Goal: Task Accomplishment & Management: Manage account settings

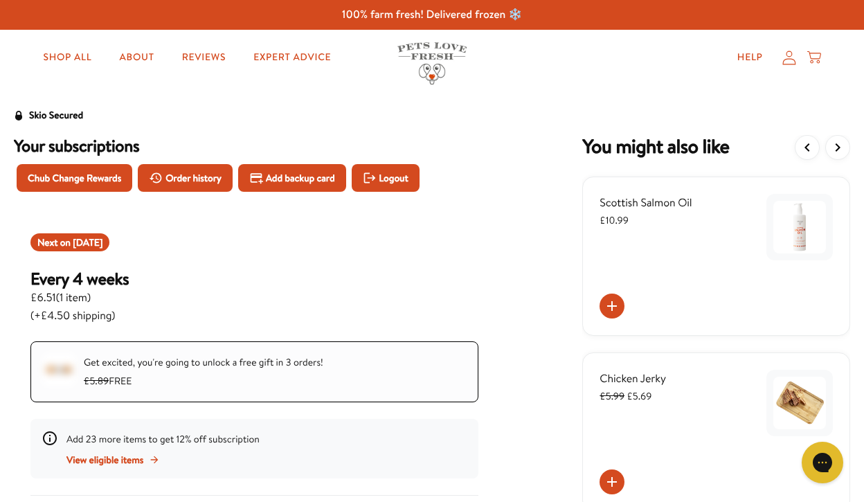
click at [319, 429] on div "Add 23 more items to get 12% off subscription View eligible items" at bounding box center [254, 448] width 448 height 59
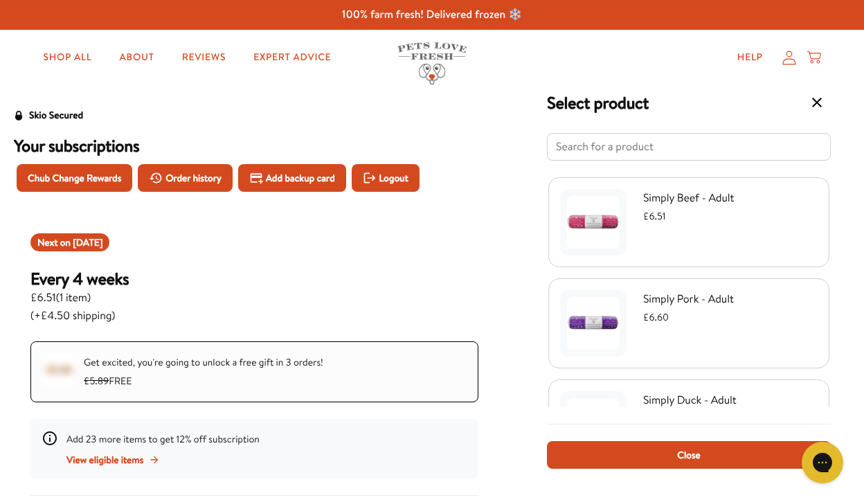
click at [318, 400] on div "Select product Simply Beef - Adult £6.51 Simply Pork - Adult £6.60 Simply Duck …" at bounding box center [432, 251] width 864 height 502
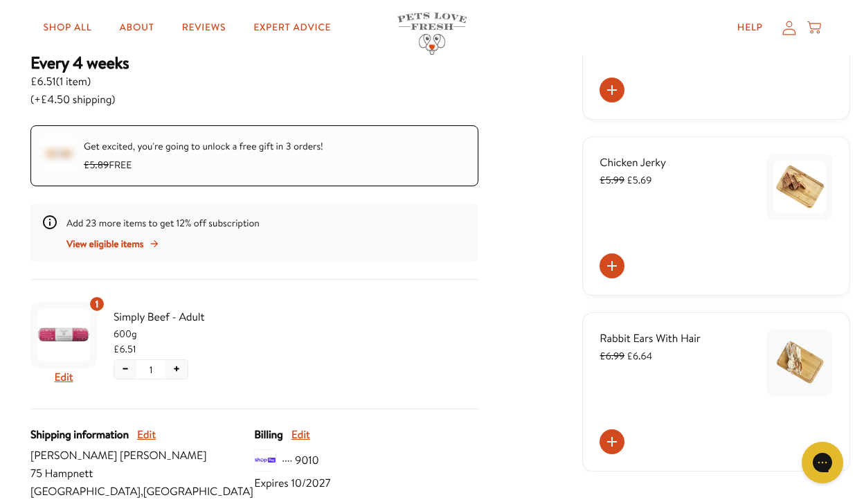
scroll to position [215, 0]
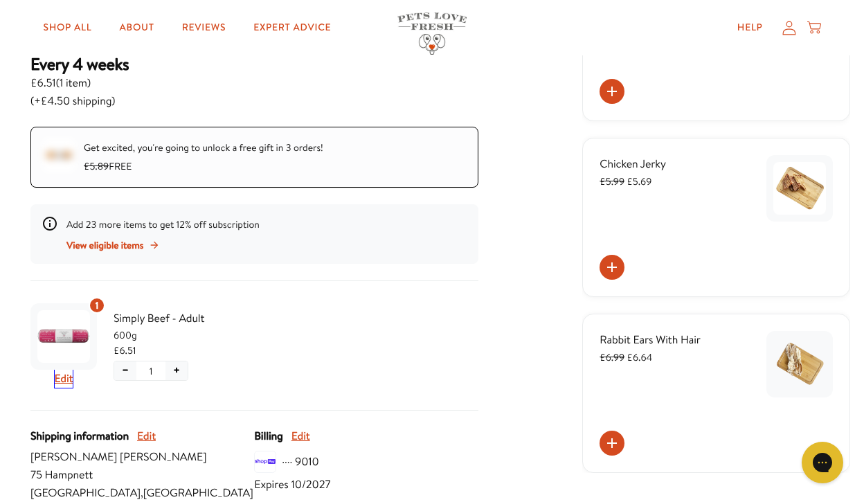
click at [70, 381] on button "Edit" at bounding box center [64, 379] width 19 height 18
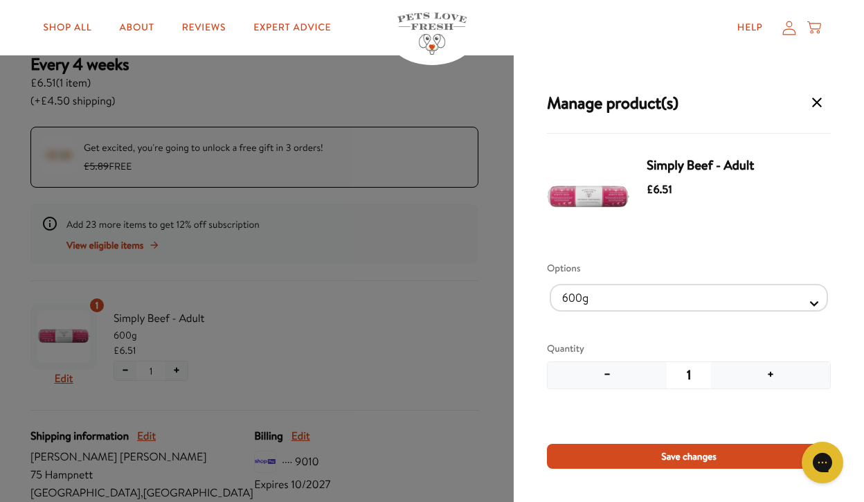
click at [70, 381] on div "Manage product(s) Simply Beef - Adult £6.51 Options 600g Quantity − 1 + Save ch…" at bounding box center [432, 251] width 864 height 502
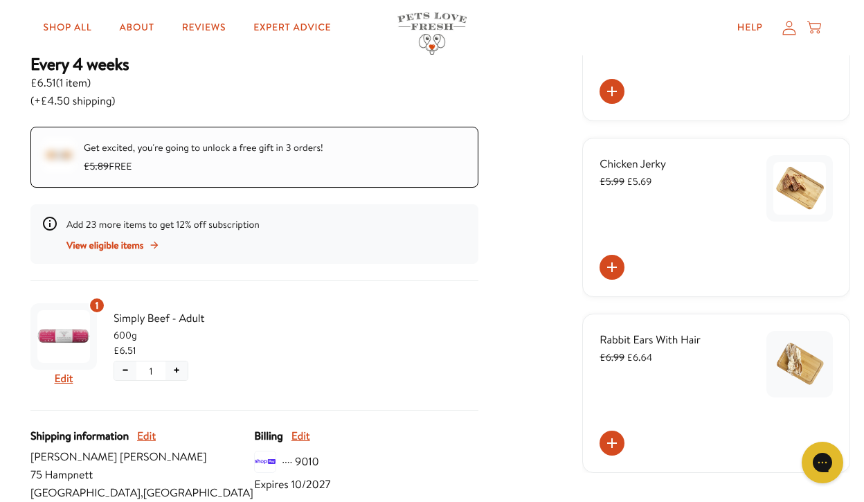
click at [125, 372] on button "−" at bounding box center [125, 370] width 22 height 19
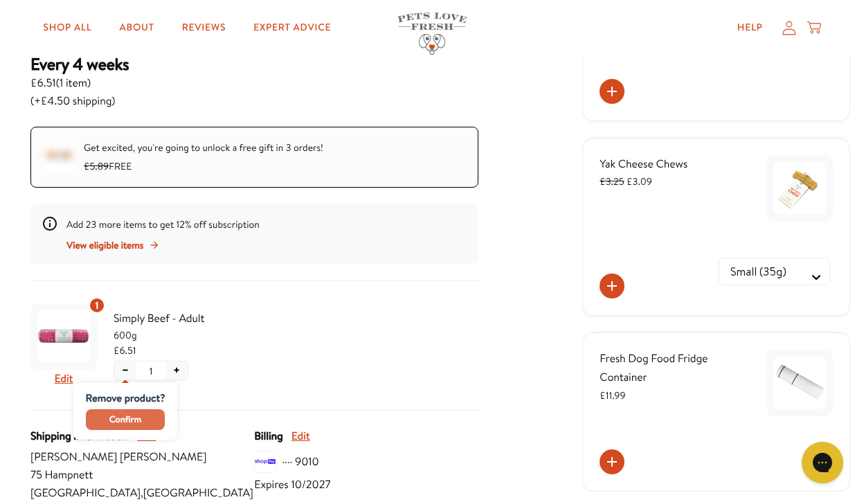
click at [126, 421] on span "Confirm" at bounding box center [125, 419] width 32 height 15
click at [126, 422] on div "Next on [DATE] Every 4 weeks £6.51 ( 1 item ) (+£4.50 shipping) Get excited, yo…" at bounding box center [254, 326] width 481 height 649
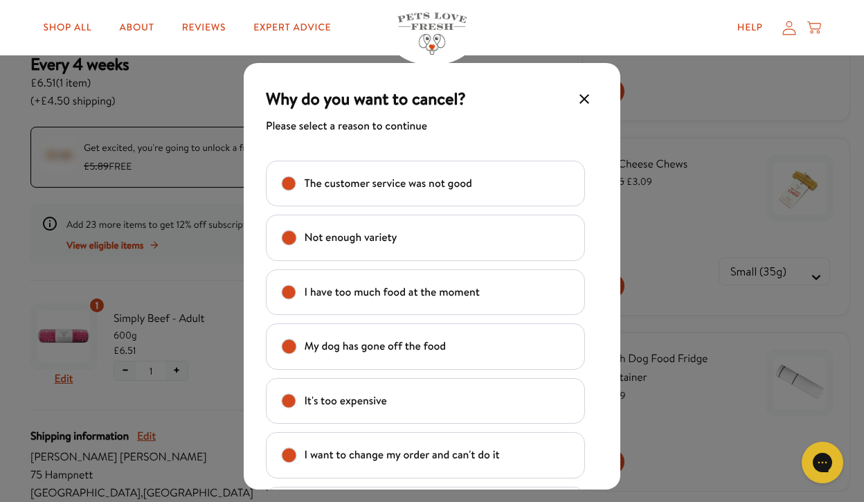
click at [387, 306] on div "I have too much food at the moment" at bounding box center [425, 292] width 319 height 46
checkbox input "true"
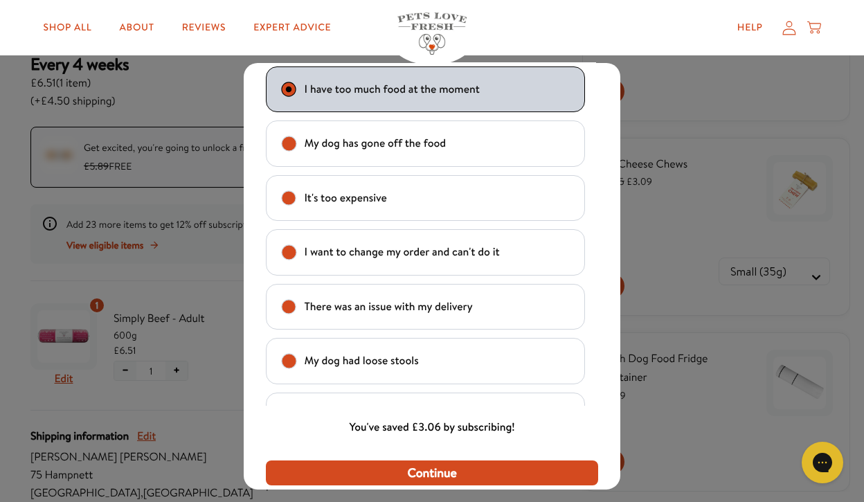
scroll to position [119, 0]
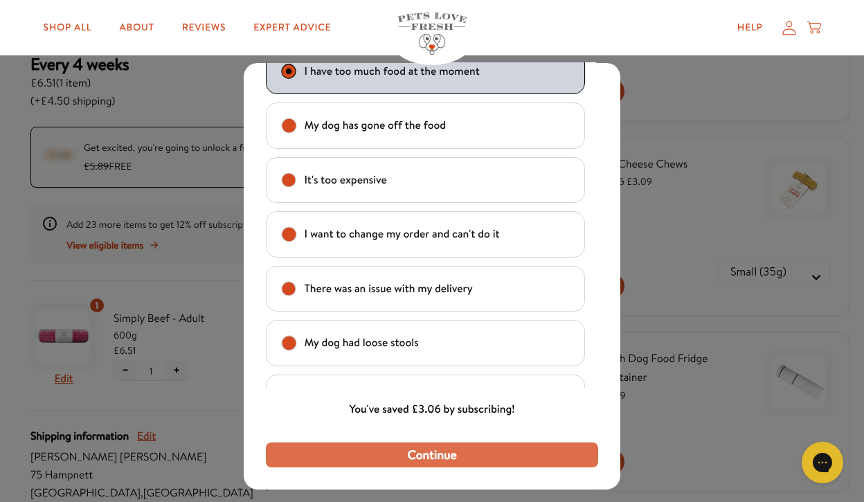
click at [525, 458] on button "Continue" at bounding box center [432, 454] width 332 height 25
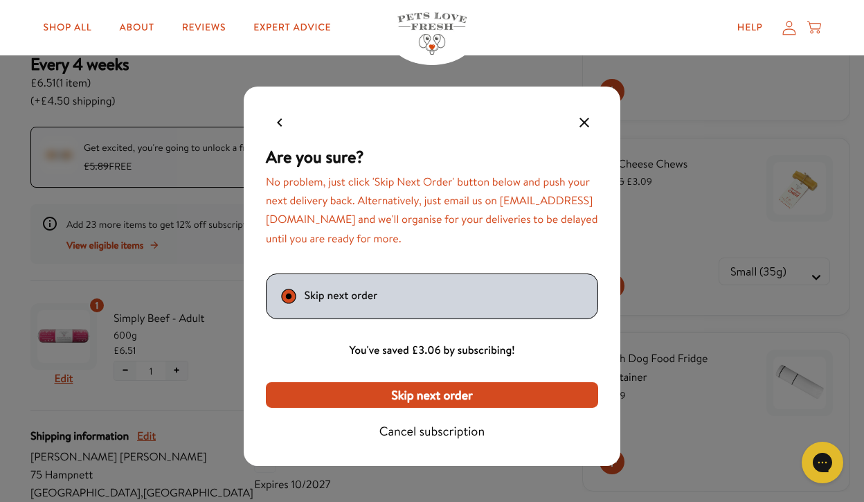
scroll to position [0, 0]
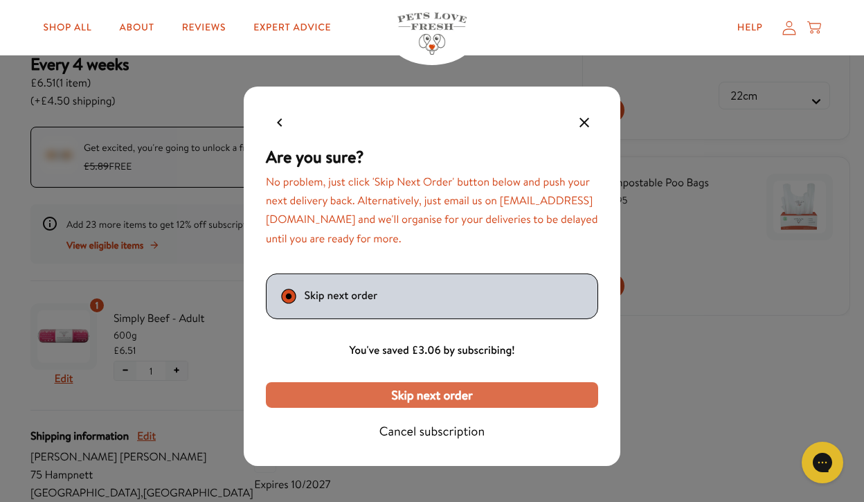
click at [523, 397] on button "Skip next order" at bounding box center [432, 394] width 332 height 25
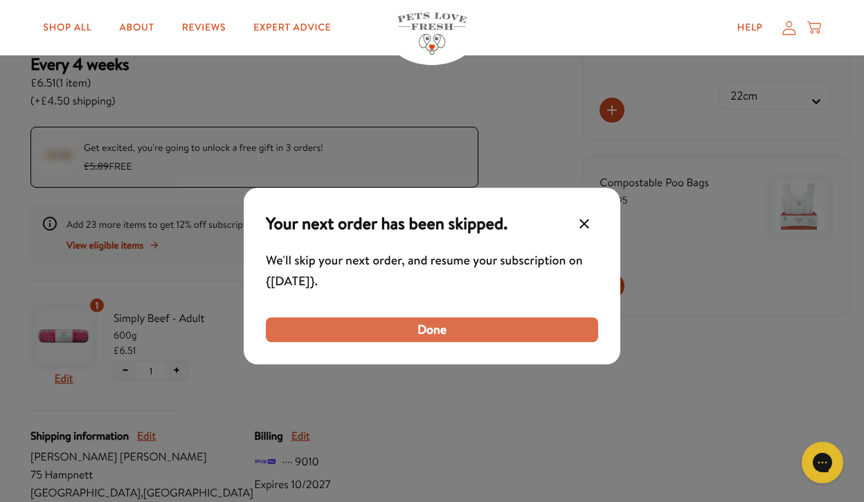
click at [508, 336] on button "Done" at bounding box center [432, 329] width 332 height 25
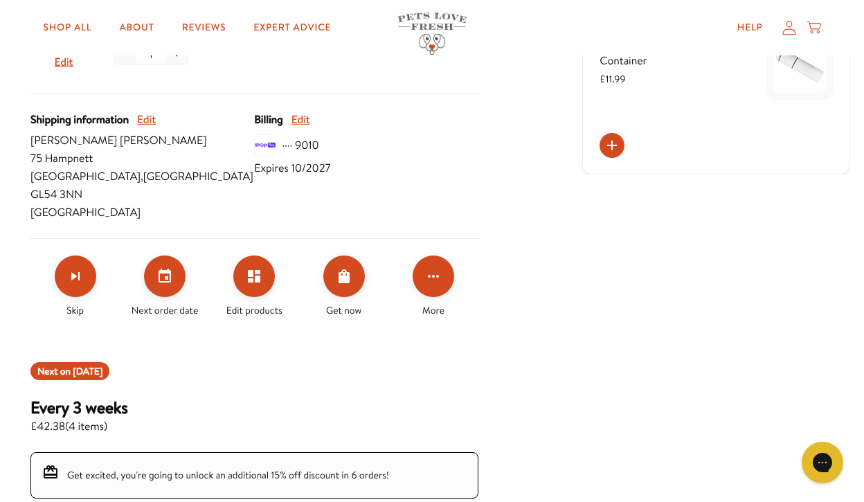
scroll to position [529, 0]
